Goal: Information Seeking & Learning: Learn about a topic

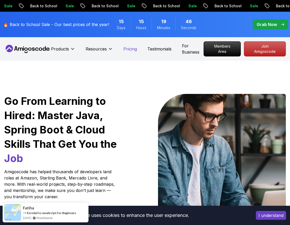
click at [133, 47] on p "Pricing" at bounding box center [130, 49] width 14 height 6
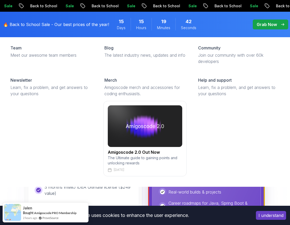
scroll to position [26, 0]
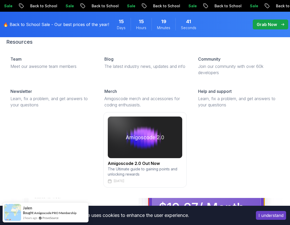
click at [244, 133] on link "Amigoscode 2.0 Out Now The Ultimate guide to gaining points and unlocking rewar…" at bounding box center [144, 149] width 277 height 75
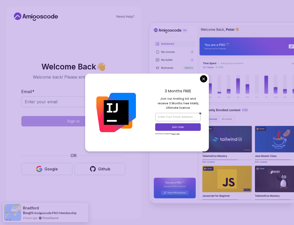
click at [204, 78] on body "Need Help? Welcome Back 👋 Welcome back! Please enter your details. Email * Sign…" at bounding box center [147, 112] width 294 height 225
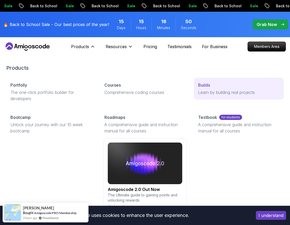
click at [216, 90] on p "Learn by building real projects" at bounding box center [238, 92] width 81 height 6
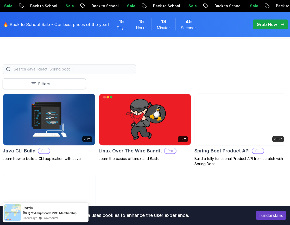
scroll to position [208, 0]
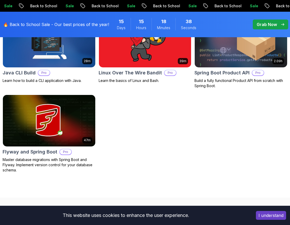
click at [223, 80] on p "Build a fully functional Product API from scratch with Spring Boot." at bounding box center [240, 83] width 93 height 10
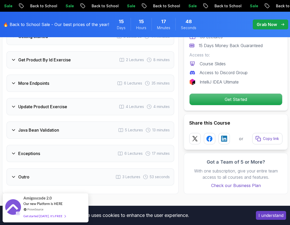
scroll to position [781, 0]
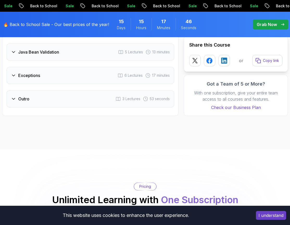
click at [14, 72] on div "Exceptions" at bounding box center [25, 75] width 29 height 6
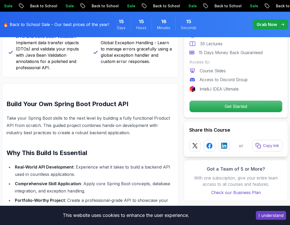
scroll to position [274, 0]
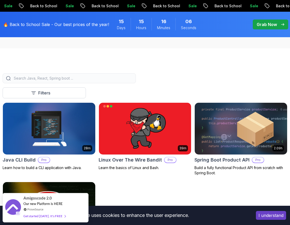
scroll to position [130, 0]
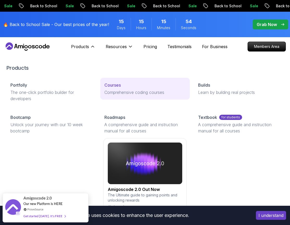
click at [115, 85] on p "Courses" at bounding box center [112, 85] width 16 height 6
